Goal: Find specific page/section: Find specific page/section

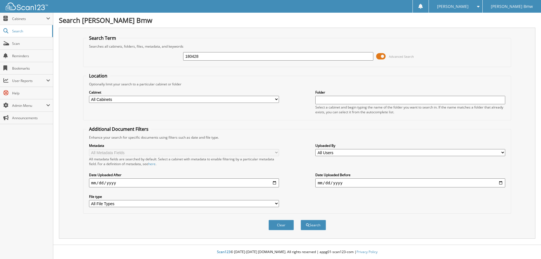
type input "180428"
click at [301, 220] on button "Search" at bounding box center [313, 225] width 25 height 10
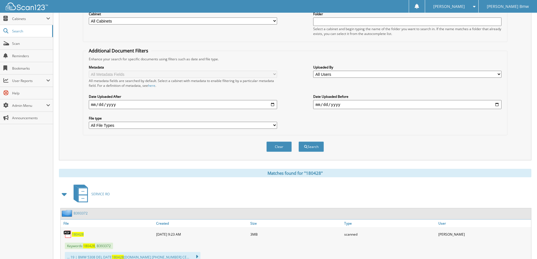
scroll to position [169, 0]
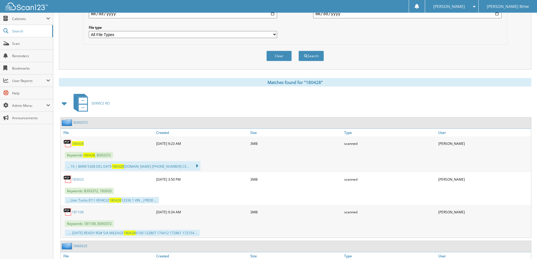
click at [79, 123] on link "B393372" at bounding box center [81, 122] width 14 height 5
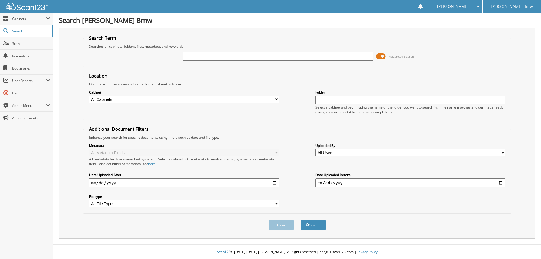
click at [264, 56] on input "text" at bounding box center [278, 56] width 190 height 8
type input "178095"
click at [301, 220] on button "Search" at bounding box center [313, 225] width 25 height 10
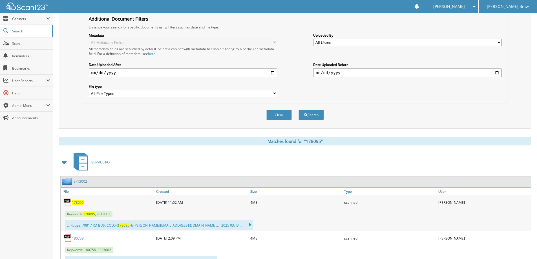
scroll to position [136, 0]
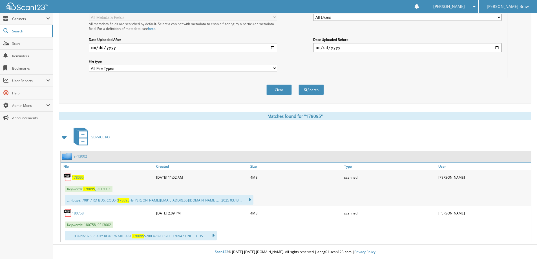
click at [80, 157] on link "9F13002" at bounding box center [81, 156] width 14 height 5
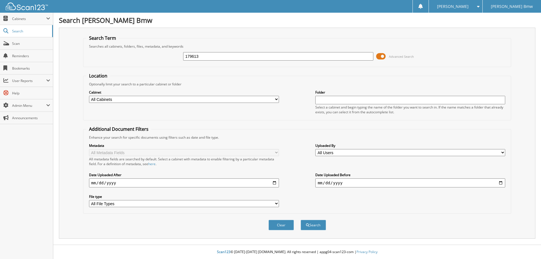
type input "179613"
click at [301, 220] on button "Search" at bounding box center [313, 225] width 25 height 10
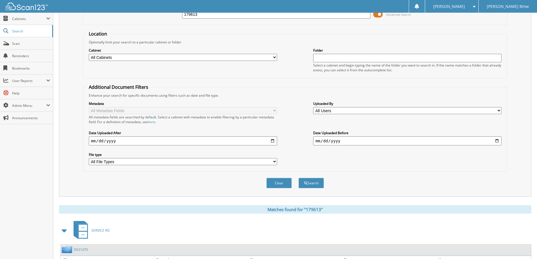
scroll to position [100, 0]
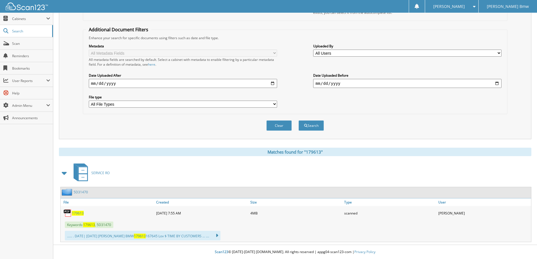
click at [84, 192] on link "5D31470" at bounding box center [81, 192] width 14 height 5
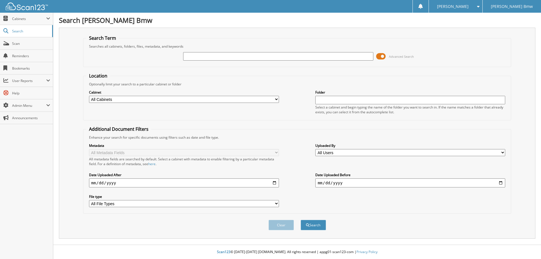
click at [236, 56] on input "text" at bounding box center [278, 56] width 190 height 8
type input "179250"
click at [301, 220] on button "Search" at bounding box center [313, 225] width 25 height 10
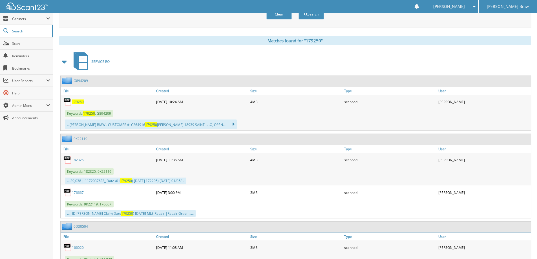
scroll to position [254, 0]
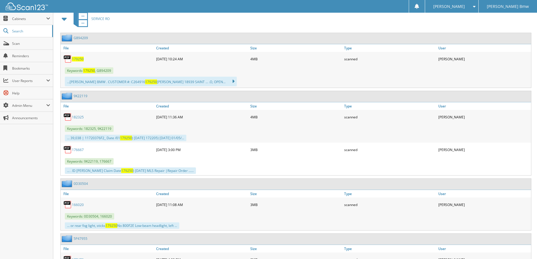
click at [79, 37] on link "G894209" at bounding box center [81, 38] width 14 height 5
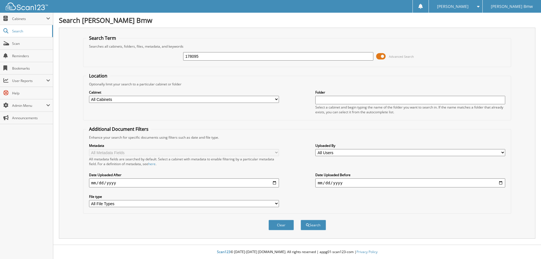
type input "178095"
click at [301, 220] on button "Search" at bounding box center [313, 225] width 25 height 10
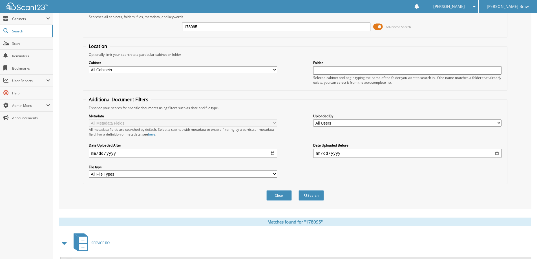
scroll to position [136, 0]
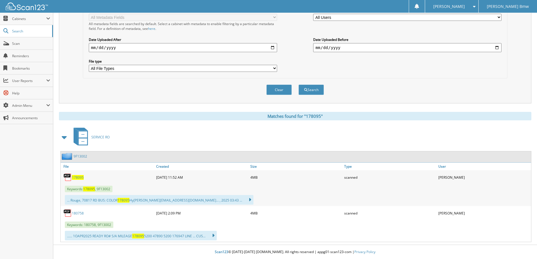
click at [78, 156] on link "9F13002" at bounding box center [81, 156] width 14 height 5
